Goal: Information Seeking & Learning: Learn about a topic

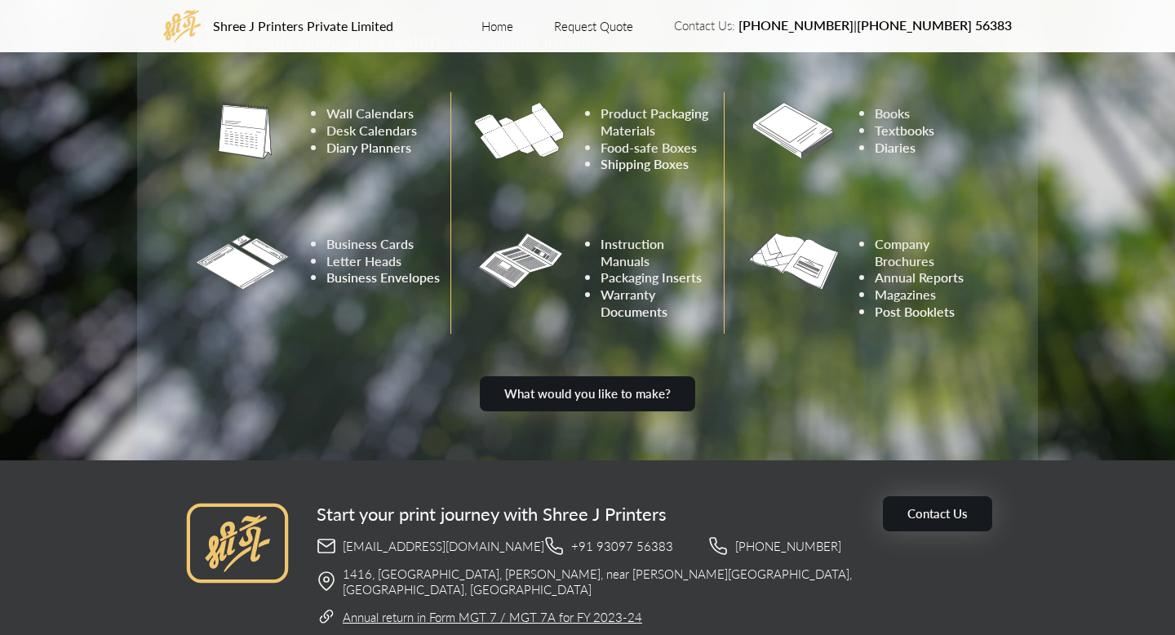
scroll to position [1149, 0]
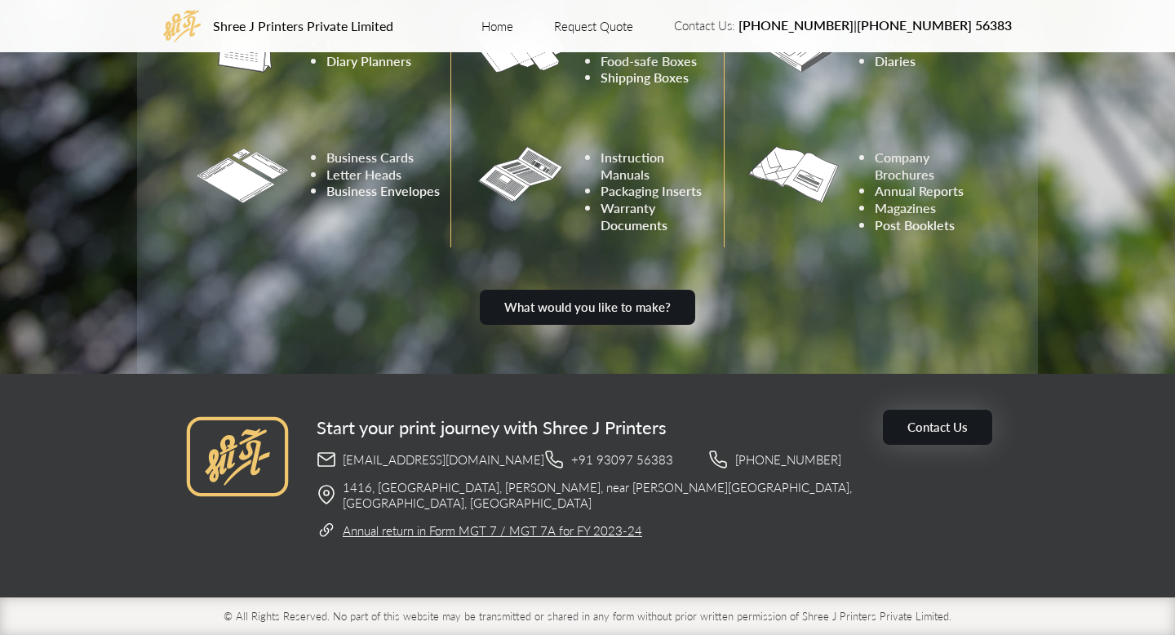
click at [557, 536] on u "Annual return in Form MGT 7 / MGT 7A for FY 2023-24" at bounding box center [492, 529] width 299 height 17
click at [513, 28] on link "Home" at bounding box center [497, 26] width 32 height 16
